Goal: Information Seeking & Learning: Learn about a topic

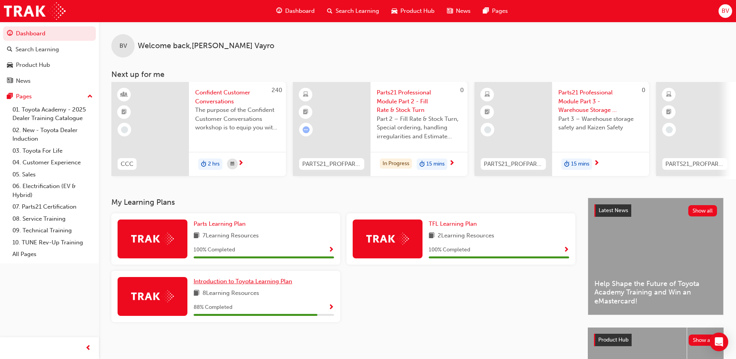
click at [254, 284] on span "Introduction to Toyota Learning Plan" at bounding box center [243, 280] width 99 height 7
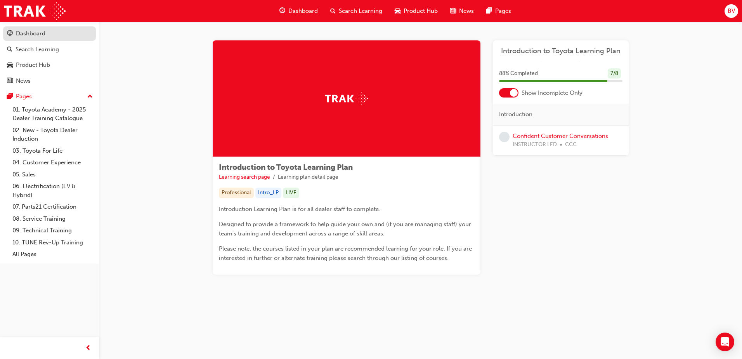
click at [23, 33] on div "Dashboard" at bounding box center [30, 33] width 29 height 9
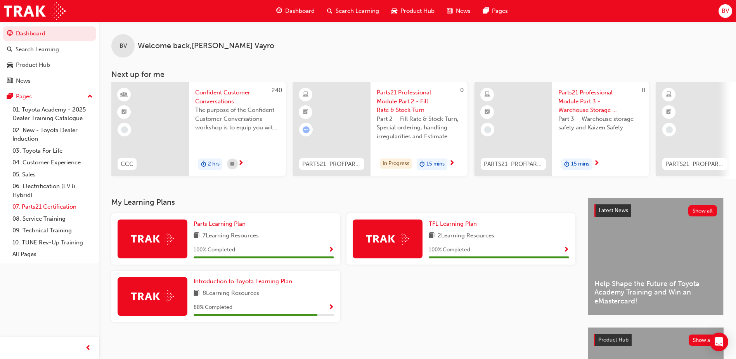
click at [45, 208] on link "07. Parts21 Certification" at bounding box center [52, 207] width 87 height 12
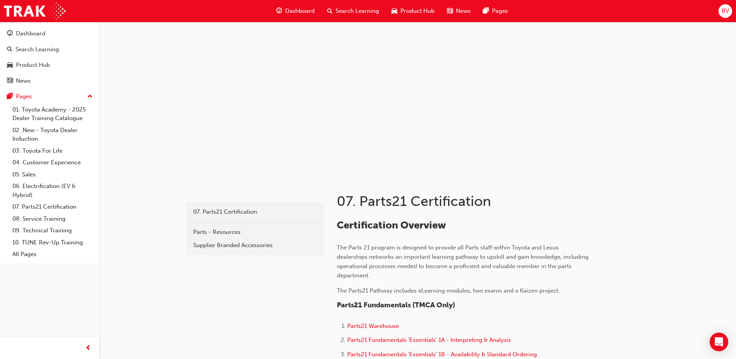
drag, startPoint x: 734, startPoint y: 12, endPoint x: 716, endPoint y: 12, distance: 18.2
click at [734, 12] on div "Dashboard Search Learning Product Hub News Pages BV" at bounding box center [368, 11] width 736 height 22
